Goal: Task Accomplishment & Management: Manage account settings

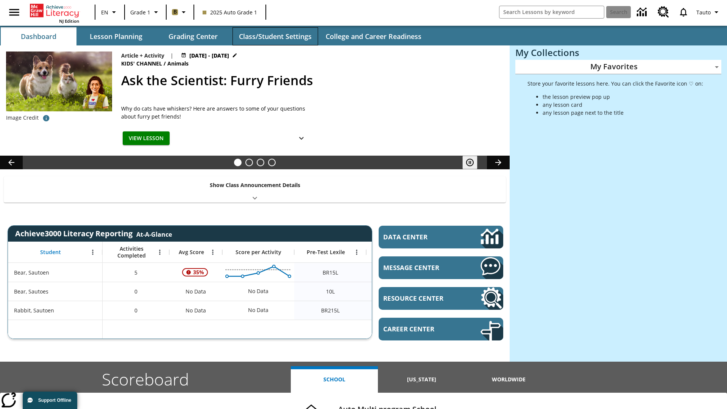
click at [275, 36] on button "Class/Student Settings" at bounding box center [275, 36] width 86 height 18
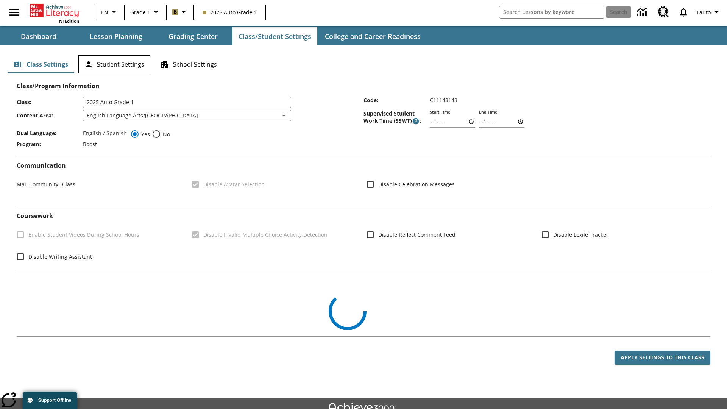
click at [114, 64] on button "Student Settings" at bounding box center [114, 64] width 72 height 18
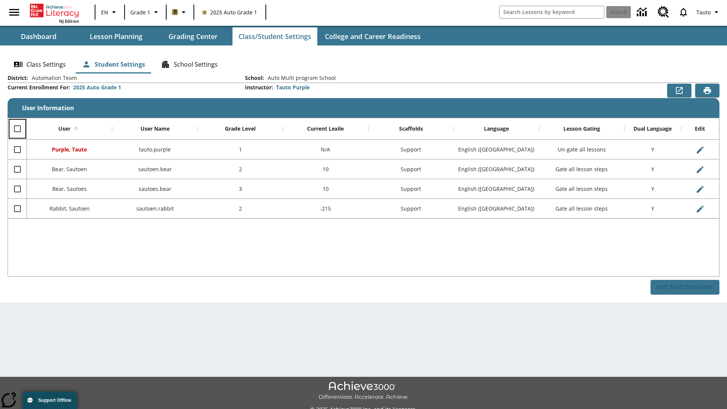
click at [17, 129] on input "Select all rows" at bounding box center [17, 129] width 16 height 16
checkbox input "true"
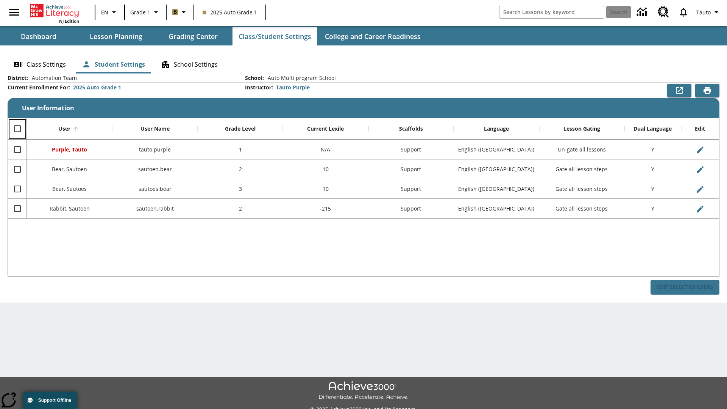
checkbox input "true"
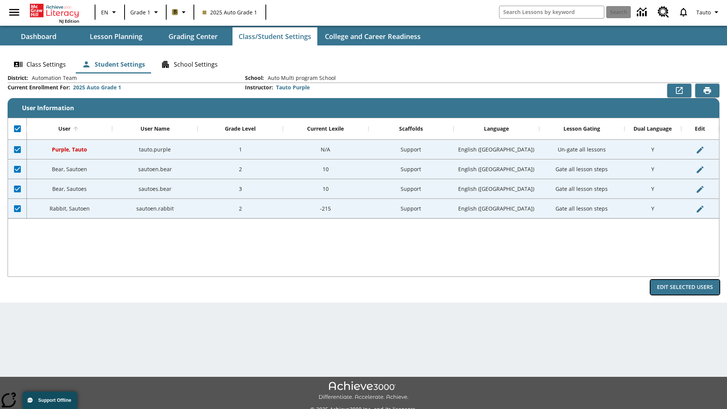
click at [685, 287] on button "Edit Selected Users" at bounding box center [685, 287] width 69 height 15
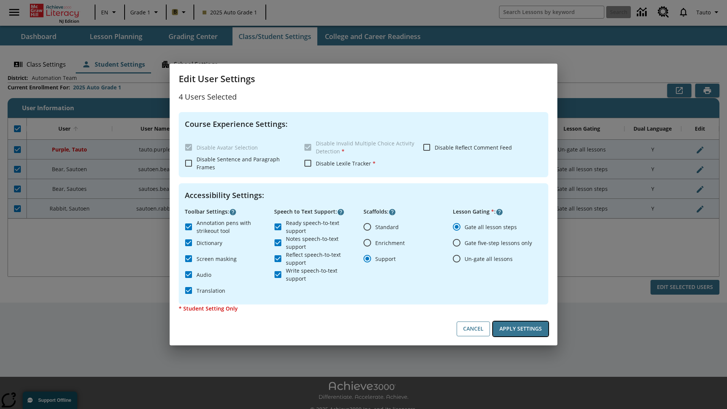
click at [521, 329] on button "Apply Settings" at bounding box center [520, 328] width 55 height 15
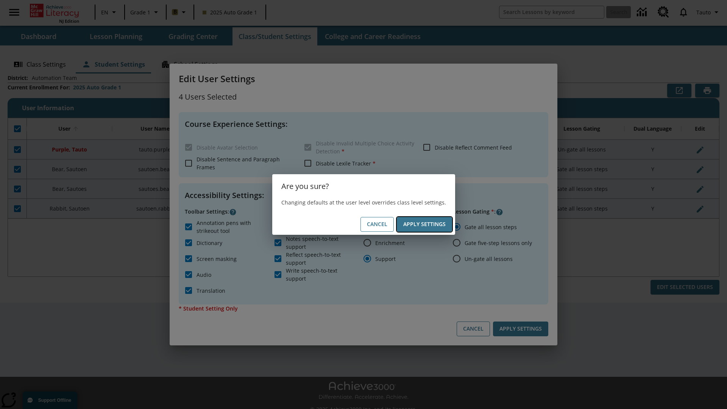
click at [424, 224] on button "Apply Settings" at bounding box center [424, 224] width 55 height 15
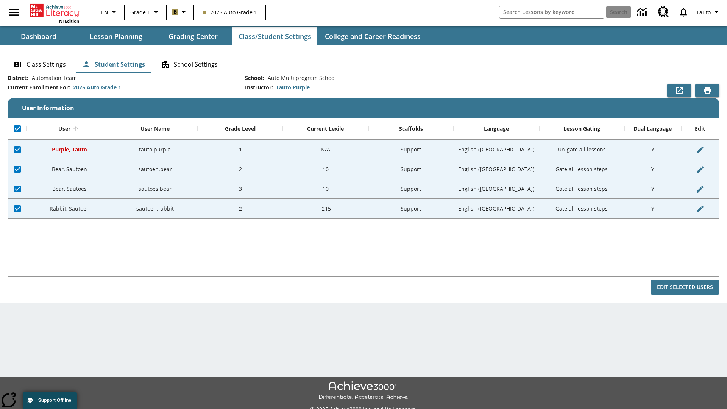
checkbox input "false"
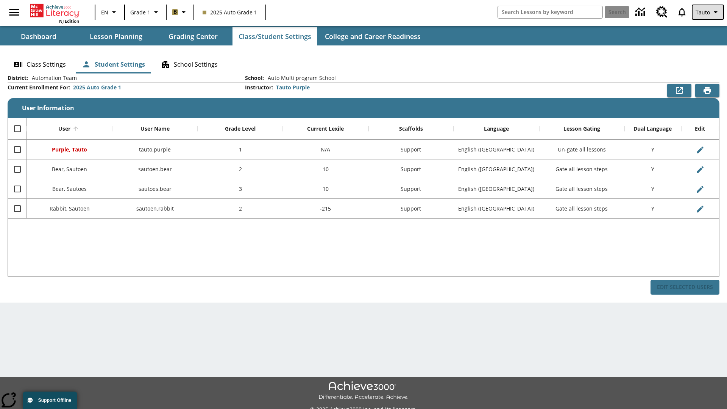
click at [708, 12] on span "Tauto" at bounding box center [703, 12] width 14 height 8
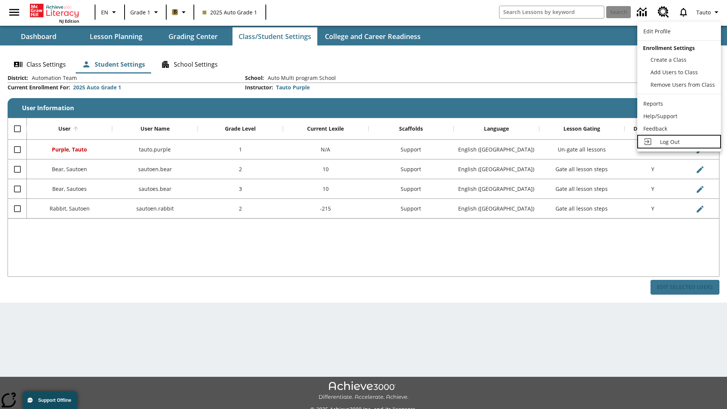
click at [679, 142] on span "Log Out" at bounding box center [670, 141] width 20 height 7
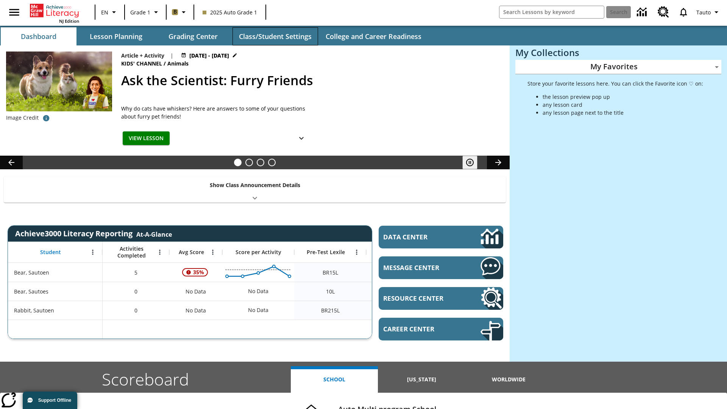
click at [275, 36] on button "Class/Student Settings" at bounding box center [275, 36] width 86 height 18
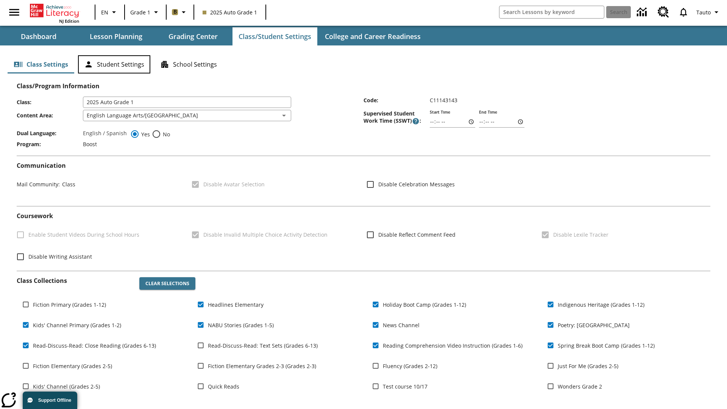
click at [114, 64] on button "Student Settings" at bounding box center [114, 64] width 72 height 18
